Goal: Information Seeking & Learning: Learn about a topic

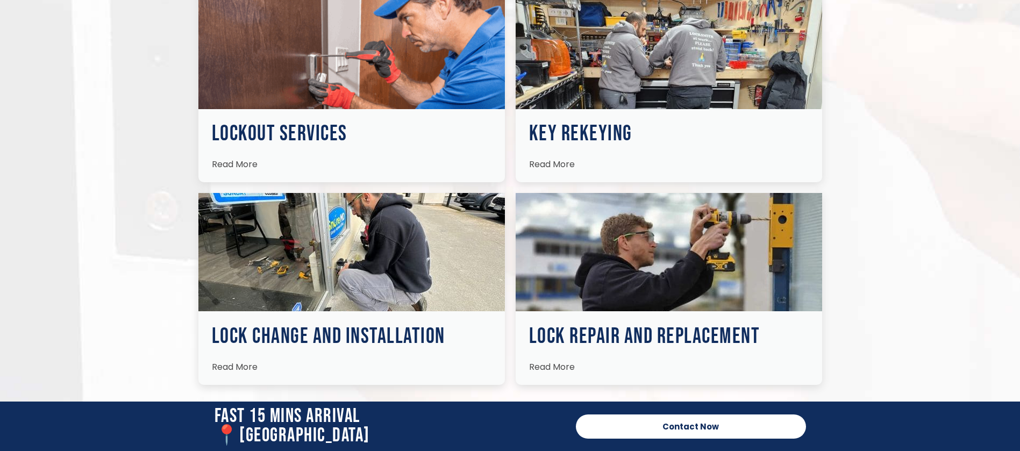
scroll to position [1614, 0]
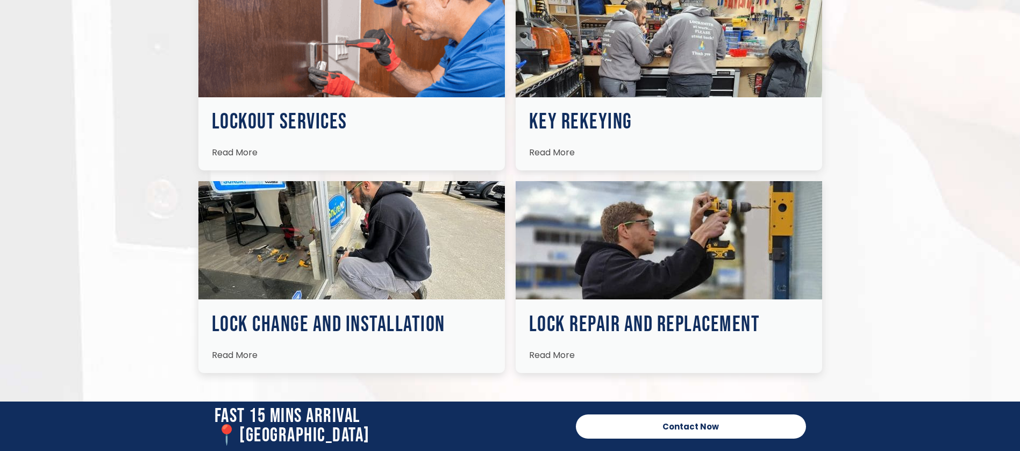
click at [542, 152] on span "Read More" at bounding box center [552, 152] width 46 height 12
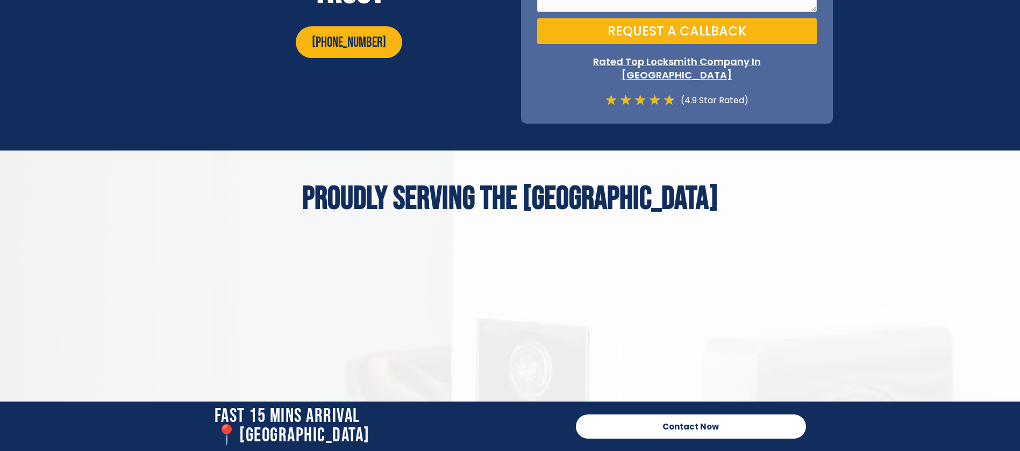
scroll to position [4196, 0]
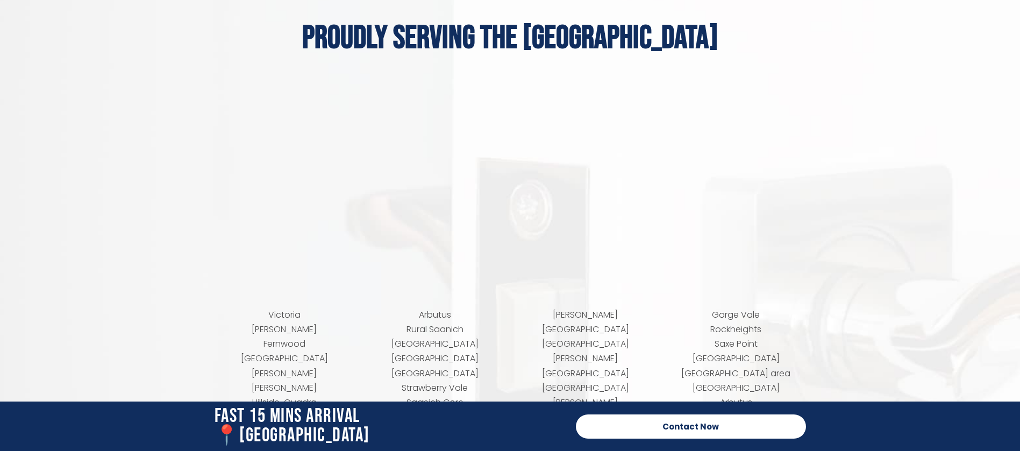
scroll to position [4147, 0]
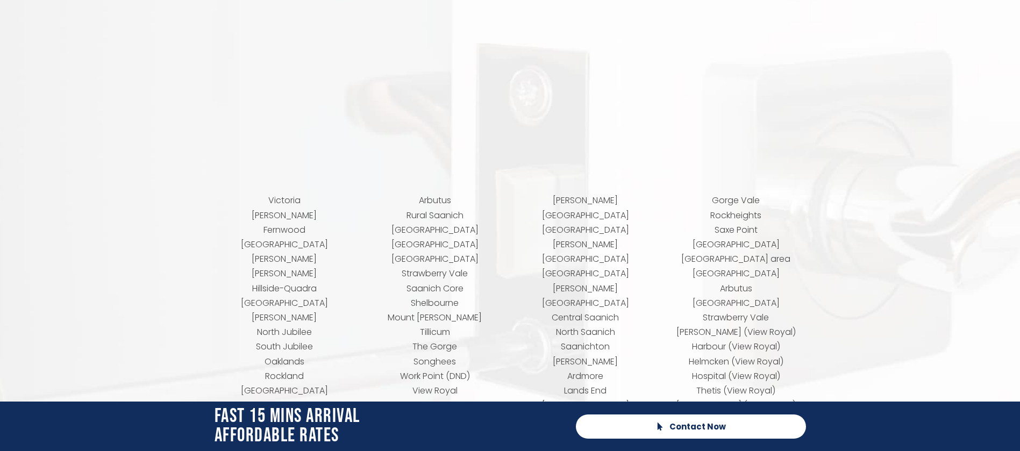
scroll to position [4167, 0]
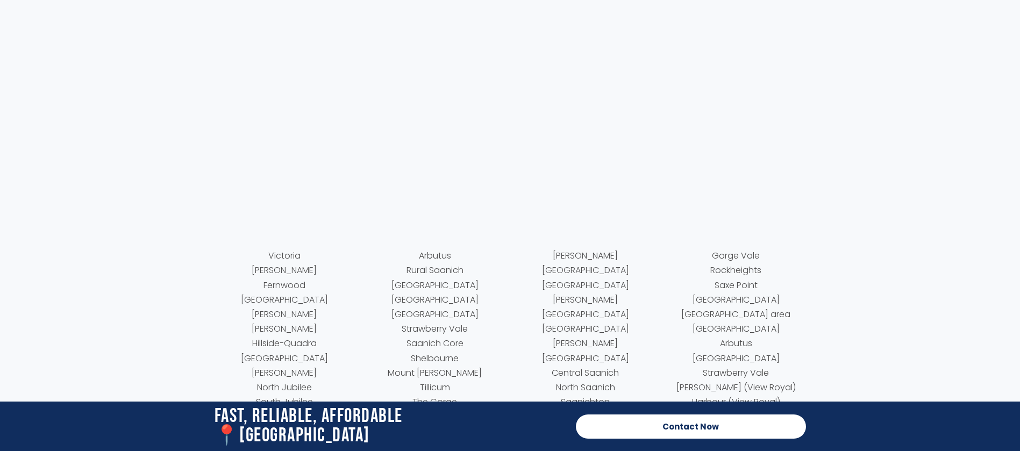
scroll to position [4518, 0]
